Goal: Task Accomplishment & Management: Manage account settings

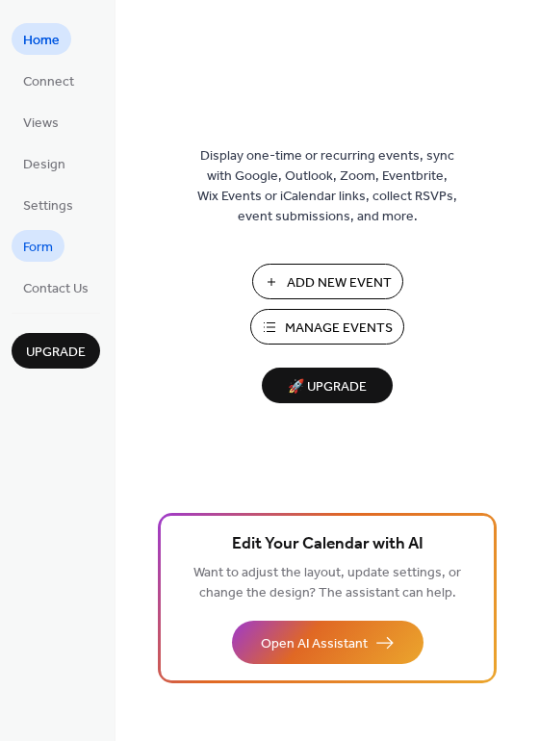
click at [44, 242] on span "Form" at bounding box center [38, 248] width 30 height 20
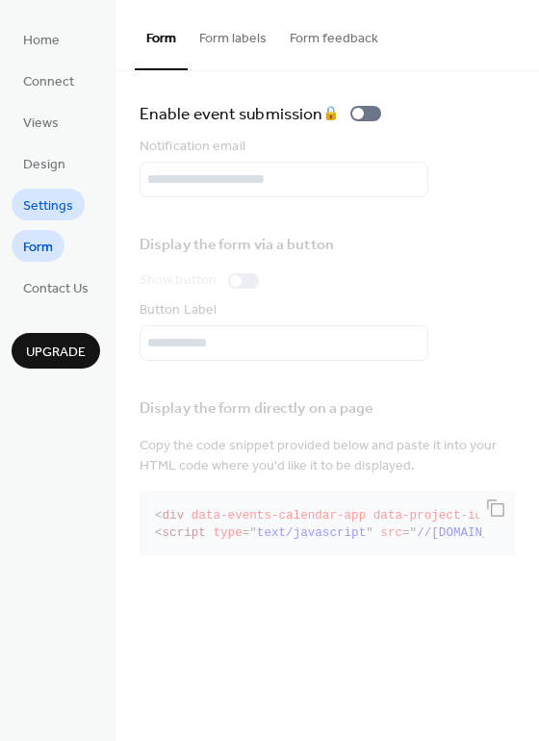
click at [44, 198] on span "Settings" at bounding box center [48, 206] width 50 height 20
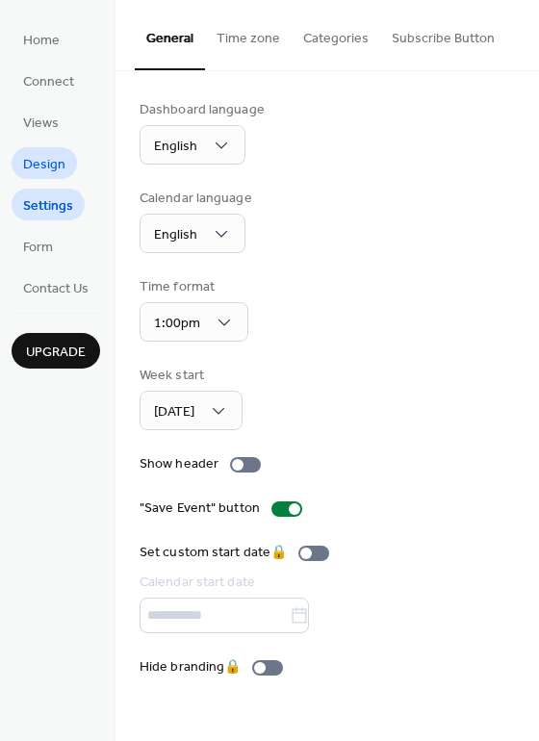
click at [40, 164] on span "Design" at bounding box center [44, 165] width 42 height 20
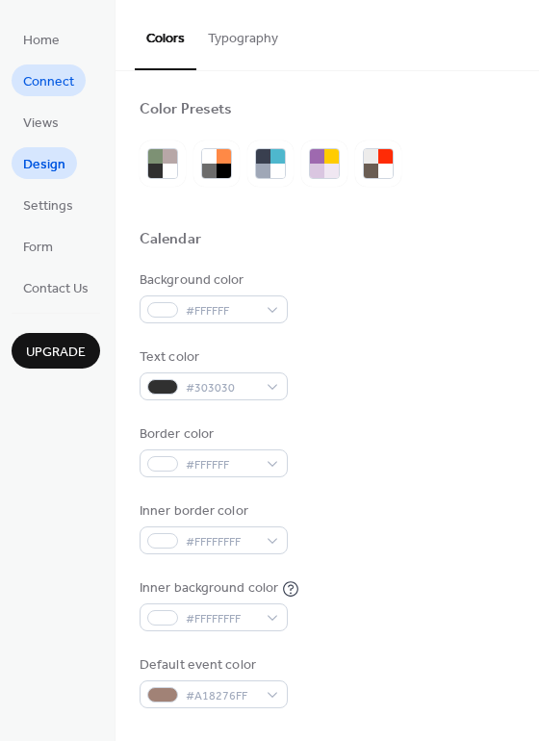
click at [42, 76] on span "Connect" at bounding box center [48, 82] width 51 height 20
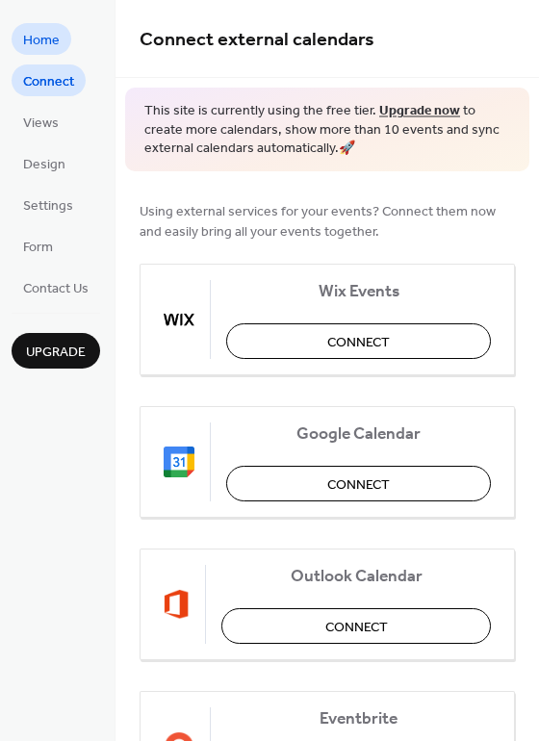
click at [32, 51] on span "Home" at bounding box center [41, 41] width 37 height 20
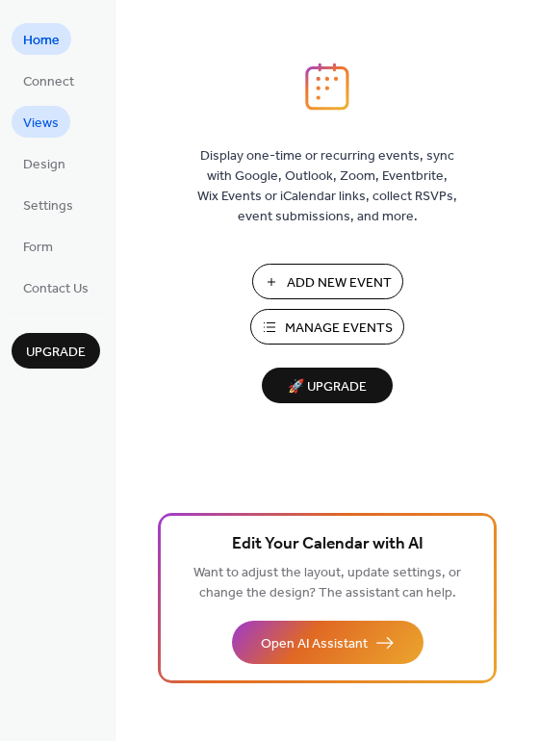
click at [38, 127] on span "Views" at bounding box center [41, 124] width 36 height 20
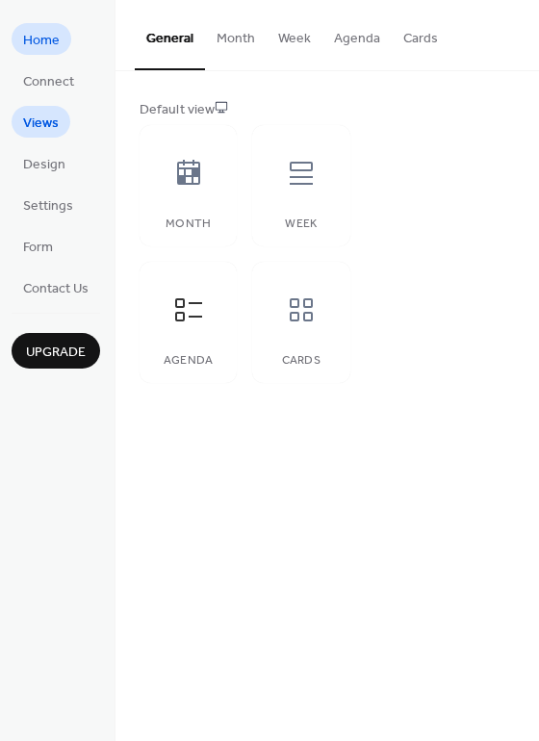
click at [31, 39] on span "Home" at bounding box center [41, 41] width 37 height 20
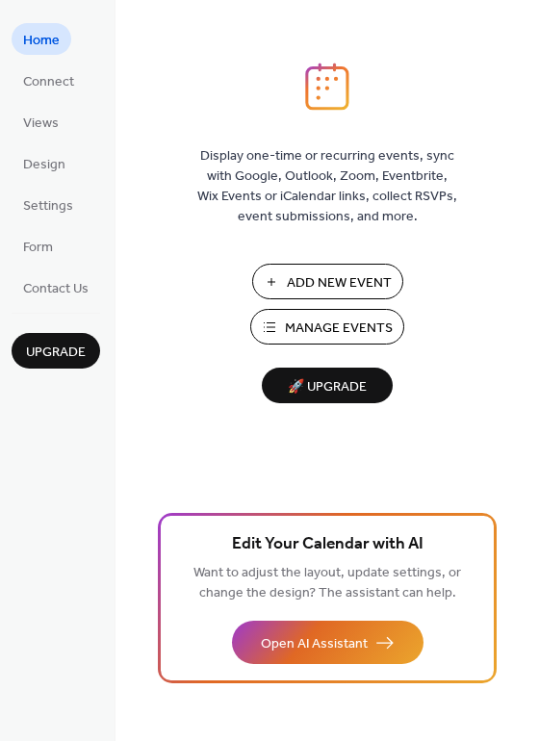
click at [322, 334] on span "Manage Events" at bounding box center [339, 329] width 108 height 20
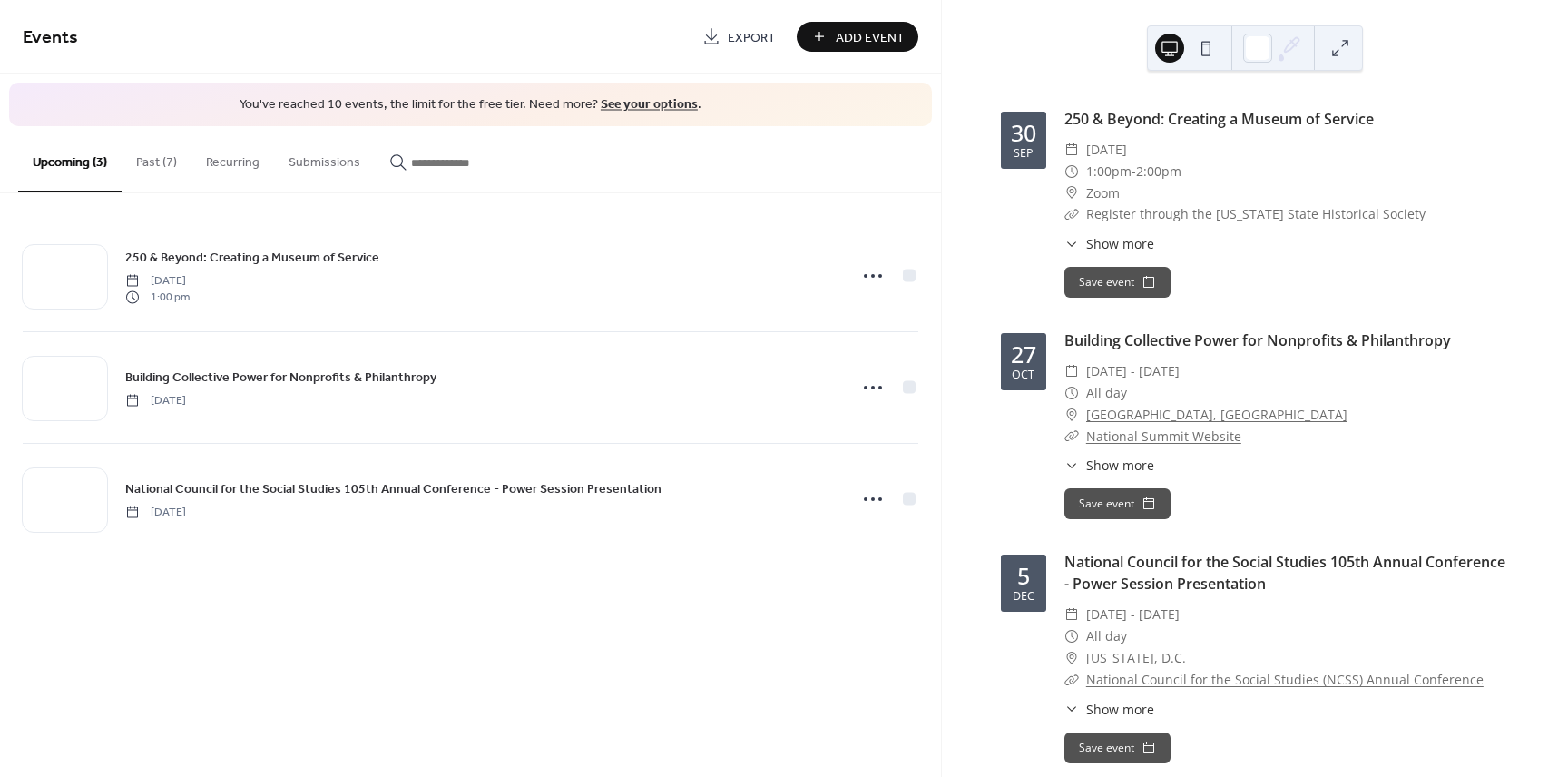
click at [162, 160] on button "Past (7)" at bounding box center [157, 158] width 70 height 64
